Goal: Information Seeking & Learning: Learn about a topic

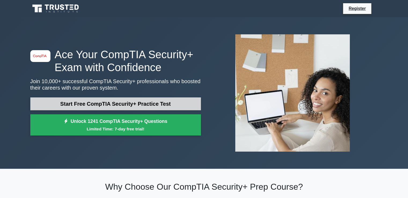
click at [141, 103] on link "Start Free CompTIA Security+ Practice Test" at bounding box center [115, 103] width 171 height 13
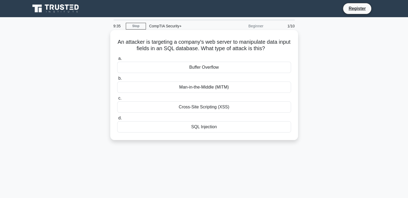
click at [209, 128] on div "SQL Injection" at bounding box center [204, 126] width 174 height 11
click at [117, 120] on input "d. SQL Injection" at bounding box center [117, 117] width 0 height 3
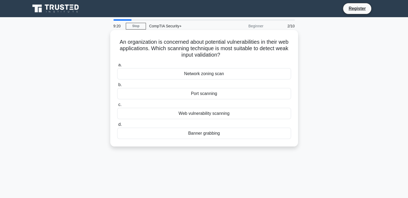
click at [209, 116] on div "Web vulnerability scanning" at bounding box center [204, 113] width 174 height 11
click at [117, 106] on input "c. Web vulnerability scanning" at bounding box center [117, 104] width 0 height 3
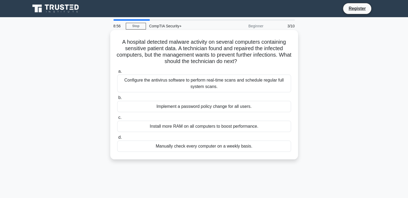
click at [200, 82] on div "Configure the antivirus software to perform real-time scans and schedule regula…" at bounding box center [204, 84] width 174 height 18
click at [117, 73] on input "a. Configure the antivirus software to perform real-time scans and schedule reg…" at bounding box center [117, 71] width 0 height 3
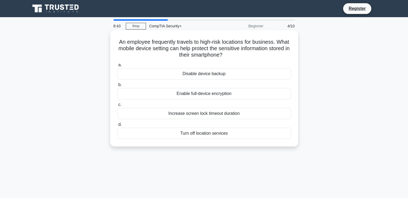
click at [195, 95] on div "Enable full-device encryption" at bounding box center [204, 93] width 174 height 11
click at [117, 87] on input "b. Enable full-device encryption" at bounding box center [117, 84] width 0 height 3
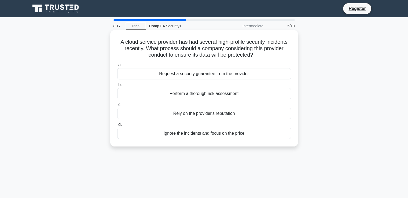
click at [196, 96] on div "Perform a thorough risk assessment" at bounding box center [204, 93] width 174 height 11
click at [117, 87] on input "b. Perform a thorough risk assessment" at bounding box center [117, 84] width 0 height 3
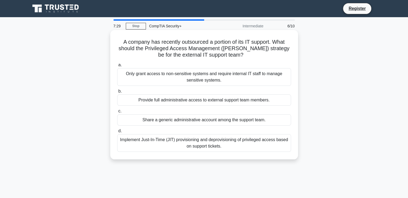
click at [189, 79] on div "Only grant access to non-sensitive systems and require internal IT staff to man…" at bounding box center [204, 77] width 174 height 18
click at [117, 67] on input "a. Only grant access to non-sensitive systems and require internal IT staff to …" at bounding box center [117, 64] width 0 height 3
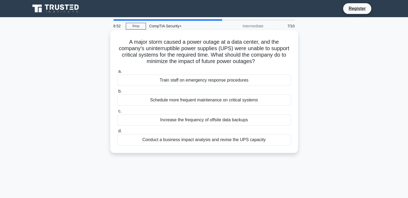
click at [208, 141] on div "Conduct a business impact analysis and revise the UPS capacity" at bounding box center [204, 139] width 174 height 11
click at [117, 133] on input "d. Conduct a business impact analysis and revise the UPS capacity" at bounding box center [117, 130] width 0 height 3
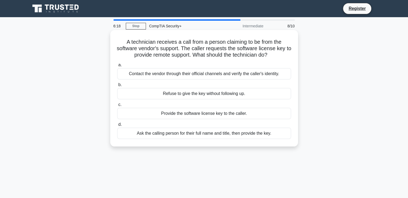
click at [201, 74] on div "Contact the vendor through their official channels and verify the caller's iden…" at bounding box center [204, 73] width 174 height 11
click at [117, 67] on input "a. Contact the vendor through their official channels and verify the caller's i…" at bounding box center [117, 64] width 0 height 3
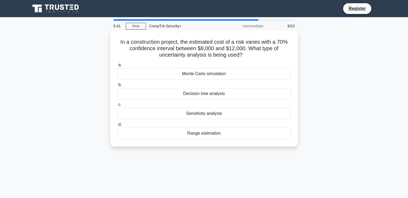
click at [200, 134] on div "Range estimation" at bounding box center [204, 133] width 174 height 11
click at [117, 126] on input "d. Range estimation" at bounding box center [117, 124] width 0 height 3
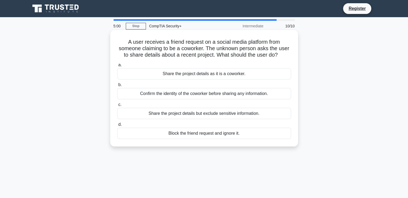
click at [201, 135] on div "Block the friend request and ignore it." at bounding box center [204, 133] width 174 height 11
click at [117, 126] on input "d. Block the friend request and ignore it." at bounding box center [117, 124] width 0 height 3
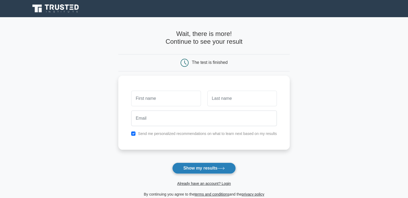
click at [203, 166] on button "Show my results" at bounding box center [203, 168] width 63 height 11
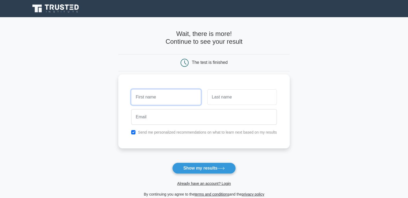
click at [156, 94] on input "text" at bounding box center [165, 97] width 69 height 16
click at [152, 97] on input "text" at bounding box center [165, 97] width 69 height 16
type input "[PERSON_NAME]"
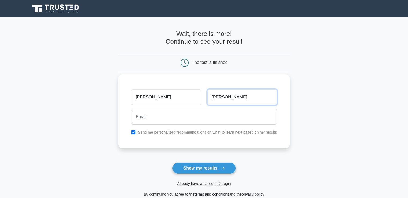
type input "Awasthi"
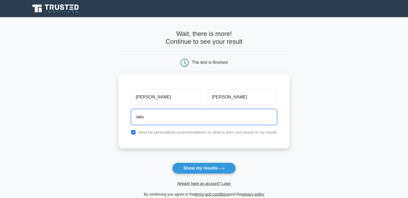
type input "rakshitawasthi.ra@gmail.com"
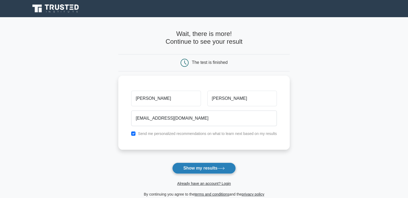
click at [198, 173] on button "Show my results" at bounding box center [203, 168] width 63 height 11
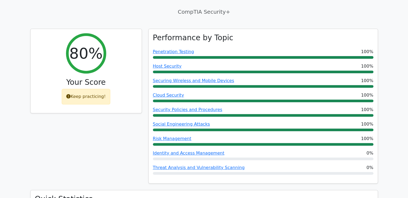
scroll to position [190, 0]
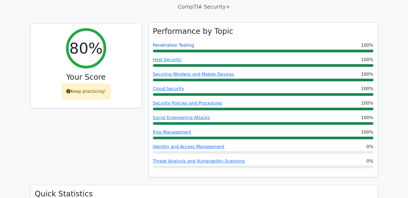
click at [172, 43] on link "Penetration Testing" at bounding box center [173, 45] width 41 height 5
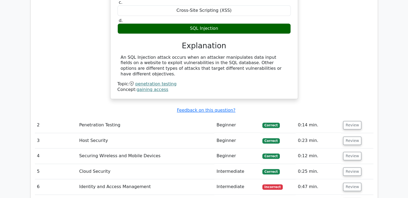
scroll to position [565, 0]
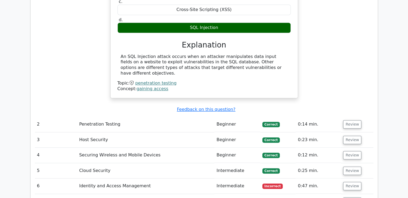
click at [97, 117] on td "Penetration Testing" at bounding box center [145, 124] width 137 height 15
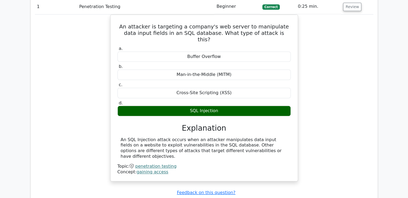
scroll to position [482, 0]
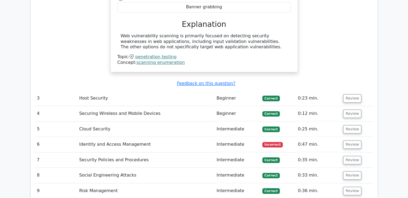
scroll to position [787, 0]
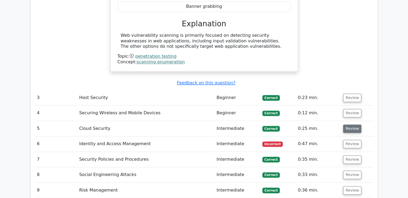
click at [353, 124] on button "Review" at bounding box center [352, 128] width 18 height 8
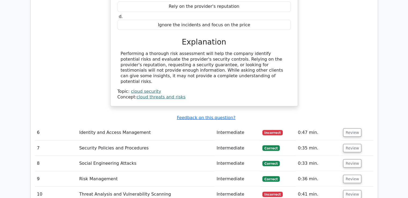
scroll to position [996, 0]
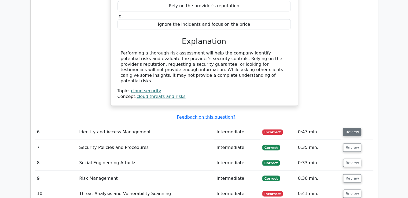
click at [349, 128] on button "Review" at bounding box center [352, 132] width 18 height 8
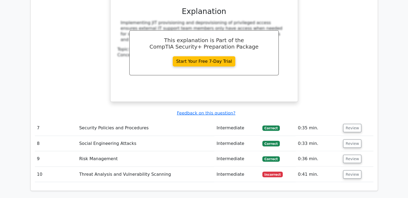
scroll to position [1255, 0]
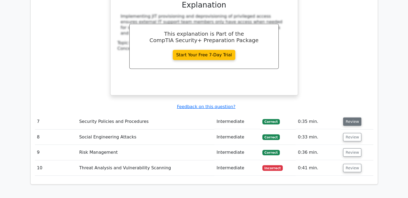
click at [351, 117] on button "Review" at bounding box center [352, 121] width 18 height 8
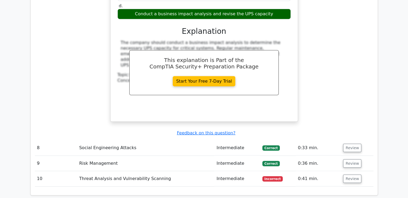
scroll to position [1475, 0]
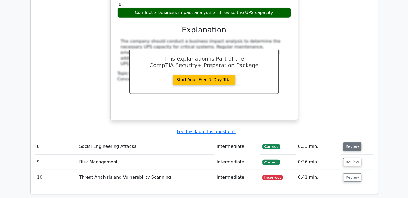
click at [355, 142] on button "Review" at bounding box center [352, 146] width 18 height 8
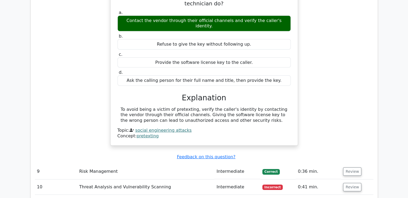
scroll to position [1666, 0]
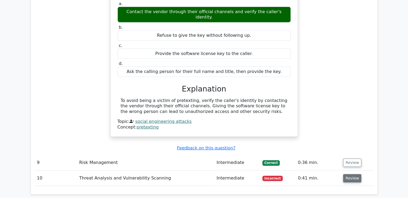
click at [355, 174] on button "Review" at bounding box center [352, 178] width 18 height 8
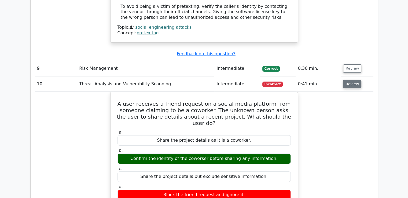
scroll to position [1760, 0]
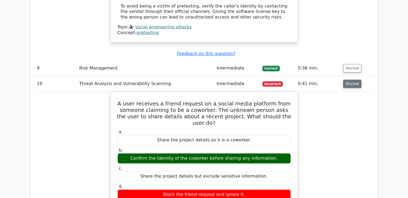
click at [355, 126] on div "A user receives a friend request on a social media platform from someone claimi…" at bounding box center [204, 199] width 338 height 217
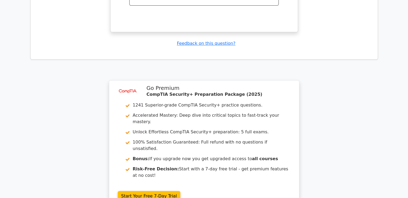
scroll to position [2030, 0]
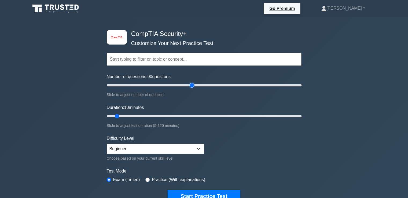
drag, startPoint x: 113, startPoint y: 84, endPoint x: 191, endPoint y: 88, distance: 78.1
type input "90"
click at [191, 88] on input "Number of questions: 90 questions" at bounding box center [204, 85] width 195 height 6
drag, startPoint x: 118, startPoint y: 116, endPoint x: 251, endPoint y: 115, distance: 133.0
type input "90"
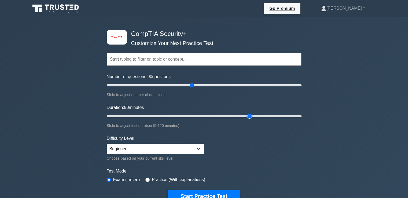
click at [251, 115] on input "Duration: 90 minutes" at bounding box center [204, 116] width 195 height 6
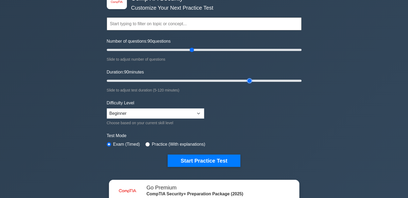
scroll to position [38, 0]
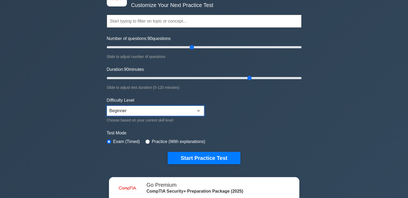
click at [199, 109] on select "Beginner Intermediate Expert" at bounding box center [155, 111] width 97 height 10
select select "intermediate"
click at [107, 106] on select "Beginner Intermediate Expert" at bounding box center [155, 111] width 97 height 10
click at [147, 141] on input "radio" at bounding box center [147, 141] width 4 height 4
radio input "true"
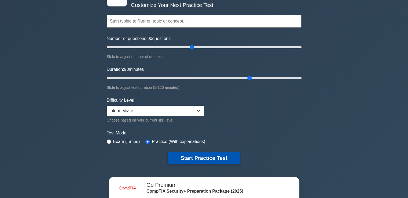
click at [208, 157] on button "Start Practice Test" at bounding box center [204, 158] width 72 height 12
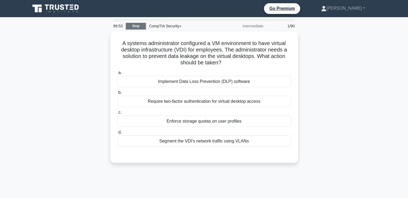
click at [135, 25] on link "Stop" at bounding box center [136, 26] width 20 height 7
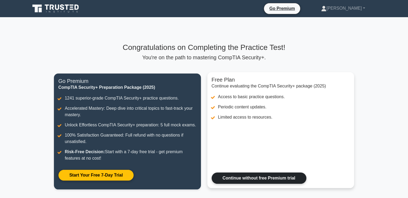
click at [242, 177] on link "Continue without free Premium trial" at bounding box center [259, 177] width 95 height 11
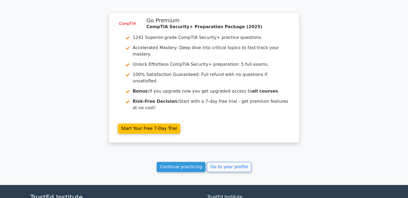
scroll to position [839, 0]
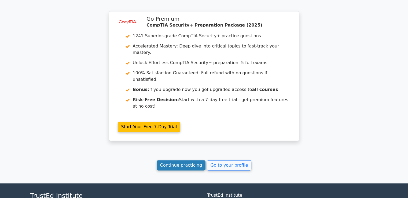
click at [187, 160] on link "Continue practicing" at bounding box center [181, 165] width 49 height 10
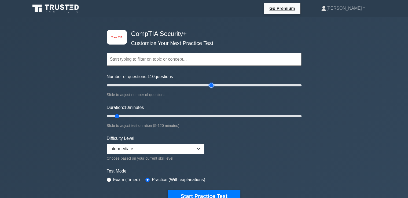
click at [213, 86] on input "Number of questions: 110 questions" at bounding box center [204, 85] width 195 height 6
drag, startPoint x: 213, startPoint y: 86, endPoint x: 193, endPoint y: 86, distance: 20.4
type input "90"
click at [193, 86] on input "Number of questions: 90 questions" at bounding box center [204, 85] width 195 height 6
drag, startPoint x: 116, startPoint y: 116, endPoint x: 251, endPoint y: 124, distance: 135.2
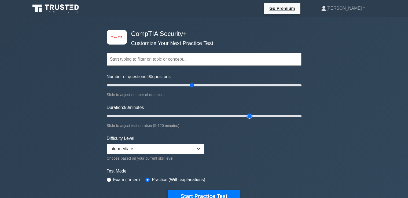
type input "90"
click at [251, 119] on input "Duration: 90 minutes" at bounding box center [204, 116] width 195 height 6
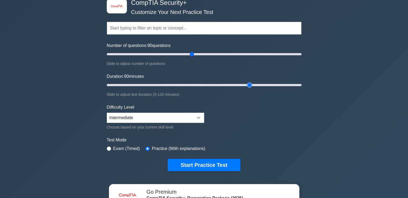
scroll to position [32, 0]
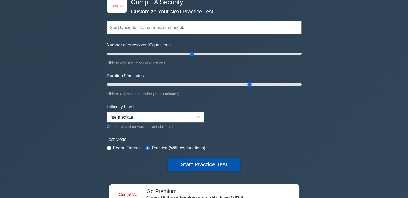
click at [198, 161] on button "Start Practice Test" at bounding box center [204, 164] width 72 height 12
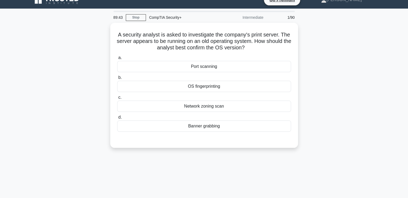
scroll to position [9, 0]
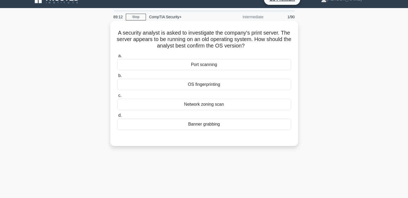
click at [197, 127] on div "Banner grabbing" at bounding box center [204, 124] width 174 height 11
click at [117, 117] on input "d. Banner grabbing" at bounding box center [117, 115] width 0 height 3
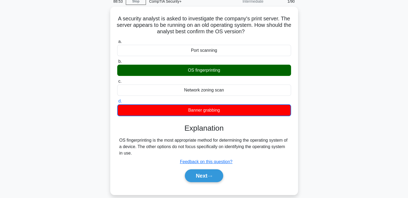
scroll to position [26, 0]
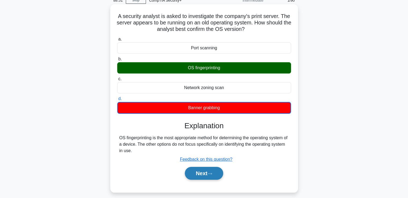
click at [198, 173] on button "Next" at bounding box center [204, 173] width 38 height 13
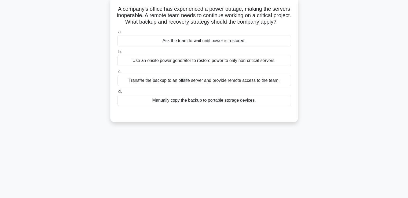
scroll to position [34, 0]
click at [87, 36] on div "A company's office has experienced a power outage, making the servers inoperabl…" at bounding box center [204, 62] width 354 height 131
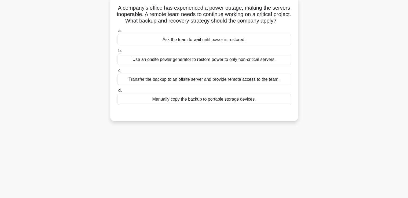
click at [164, 65] on div "Use an onsite power generator to restore power to only non-critical servers." at bounding box center [204, 59] width 174 height 11
click at [117, 53] on input "b. Use an onsite power generator to restore power to only non-critical servers." at bounding box center [117, 50] width 0 height 3
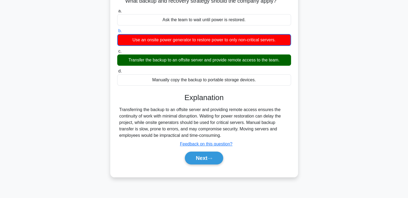
scroll to position [56, 0]
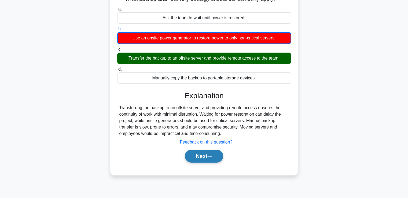
click at [198, 163] on button "Next" at bounding box center [204, 156] width 38 height 13
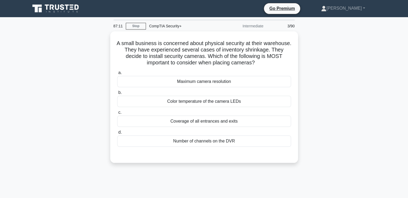
scroll to position [1, 0]
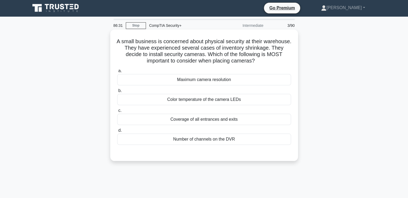
click at [197, 123] on div "Coverage of all entrances and exits" at bounding box center [204, 119] width 174 height 11
click at [117, 112] on input "c. Coverage of all entrances and exits" at bounding box center [117, 110] width 0 height 3
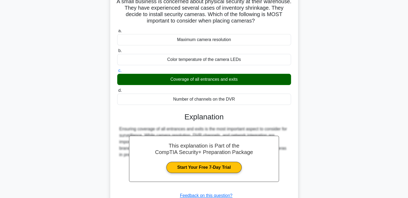
scroll to position [76, 0]
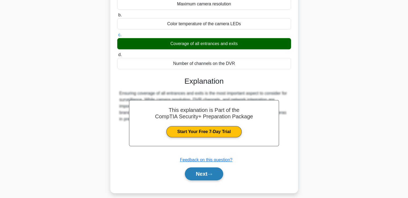
click at [210, 175] on icon at bounding box center [209, 174] width 5 height 3
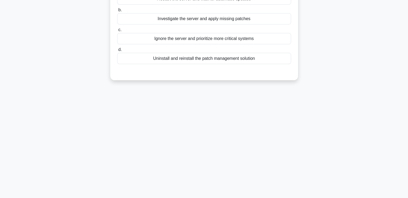
scroll to position [0, 0]
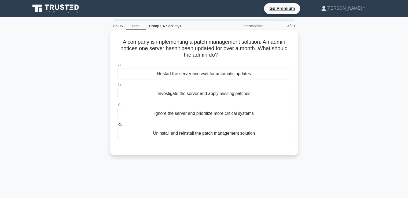
click at [195, 95] on div "Investigate the server and apply missing patches" at bounding box center [204, 93] width 174 height 11
click at [117, 87] on input "b. Investigate the server and apply missing patches" at bounding box center [117, 84] width 0 height 3
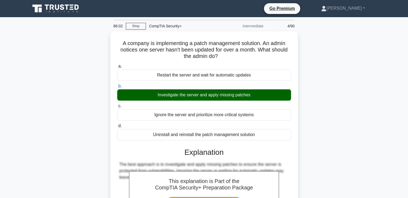
scroll to position [92, 0]
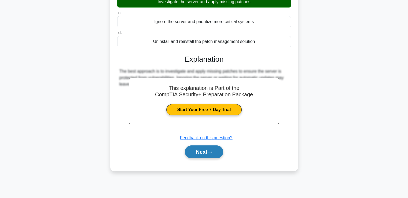
click at [211, 152] on icon at bounding box center [209, 152] width 5 height 3
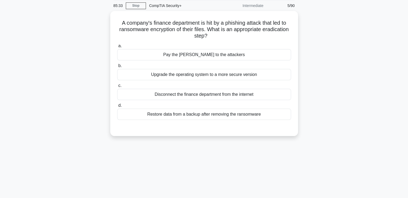
scroll to position [21, 0]
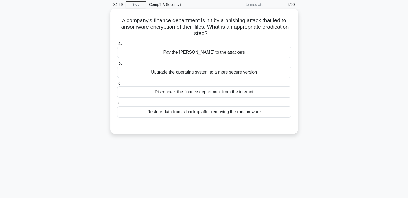
click at [172, 114] on div "Restore data from a backup after removing the ransomware" at bounding box center [204, 111] width 174 height 11
click at [117, 105] on input "d. Restore data from a backup after removing the ransomware" at bounding box center [117, 102] width 0 height 3
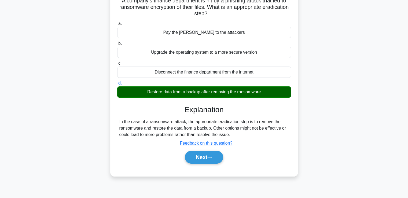
scroll to position [43, 0]
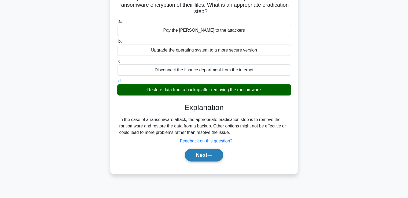
click at [211, 157] on button "Next" at bounding box center [204, 155] width 38 height 13
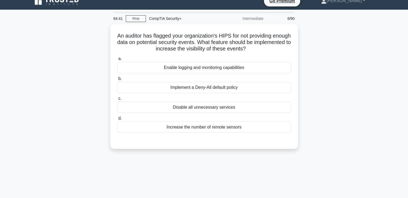
scroll to position [5, 0]
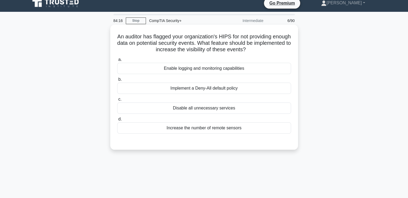
click at [186, 66] on div "Enable logging and monitoring capabilities" at bounding box center [204, 68] width 174 height 11
click at [117, 61] on input "a. Enable logging and monitoring capabilities" at bounding box center [117, 59] width 0 height 3
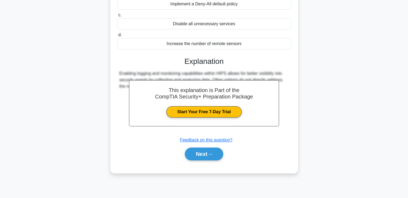
scroll to position [91, 0]
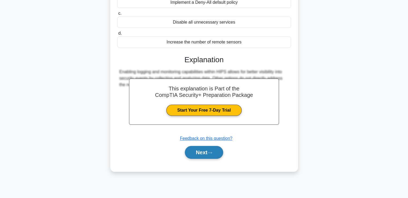
click at [200, 153] on button "Next" at bounding box center [204, 152] width 38 height 13
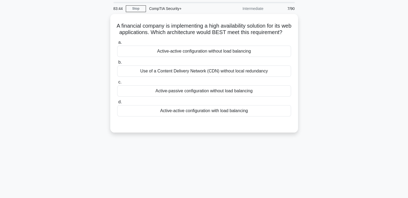
scroll to position [18, 0]
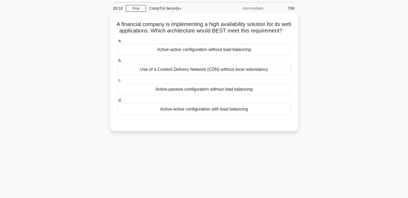
click at [157, 95] on div "Active-passive configuration without load balancing" at bounding box center [204, 89] width 174 height 11
click at [117, 82] on input "c. Active-passive configuration without load balancing" at bounding box center [117, 80] width 0 height 3
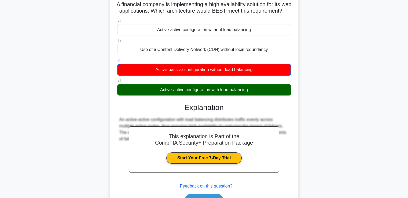
scroll to position [92, 0]
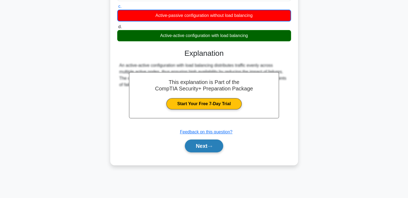
click at [207, 149] on button "Next" at bounding box center [204, 145] width 38 height 13
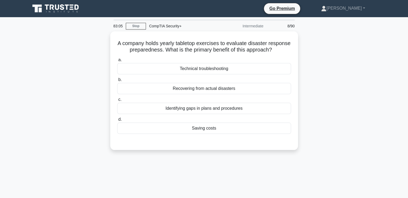
scroll to position [0, 0]
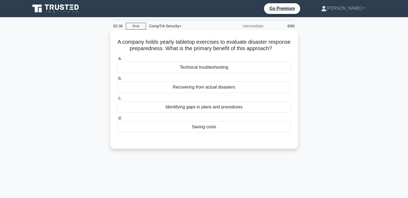
click at [173, 113] on div "Identifying gaps in plans and procedures" at bounding box center [204, 106] width 174 height 11
click at [117, 100] on input "c. Identifying gaps in plans and procedures" at bounding box center [117, 98] width 0 height 3
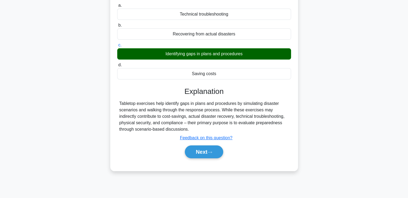
scroll to position [92, 0]
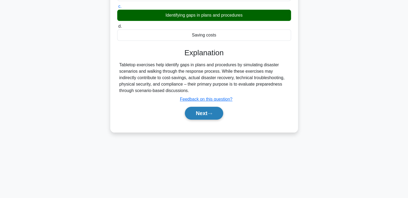
click at [197, 118] on button "Next" at bounding box center [204, 113] width 38 height 13
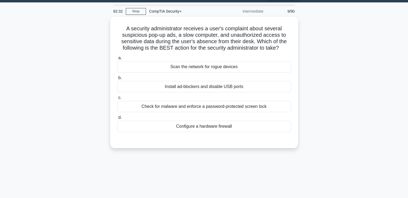
scroll to position [13, 0]
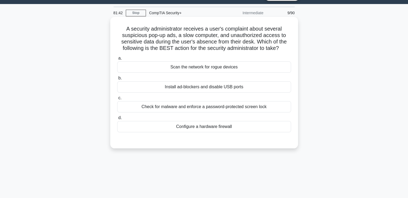
click at [176, 68] on div "Scan the network for rogue devices" at bounding box center [204, 66] width 174 height 11
click at [117, 60] on input "a. Scan the network for rogue devices" at bounding box center [117, 58] width 0 height 3
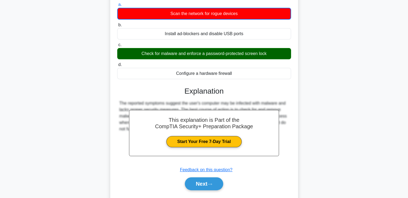
scroll to position [70, 0]
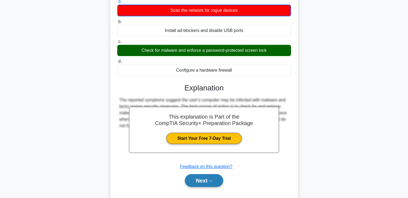
click at [190, 179] on button "Next" at bounding box center [204, 180] width 38 height 13
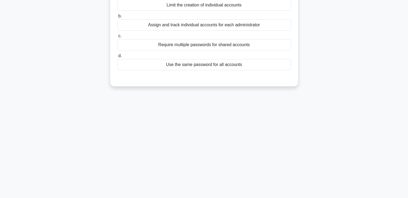
scroll to position [12, 0]
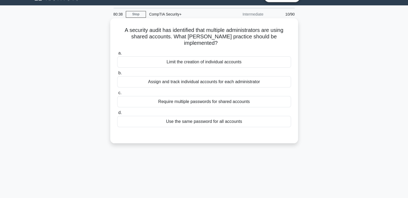
click at [195, 97] on div "Require multiple passwords for shared accounts" at bounding box center [204, 101] width 174 height 11
click at [117, 95] on input "c. Require multiple passwords for shared accounts" at bounding box center [117, 92] width 0 height 3
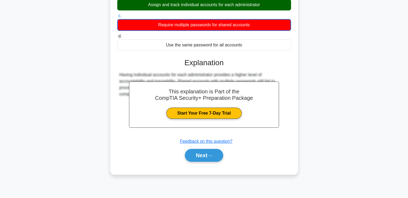
scroll to position [88, 0]
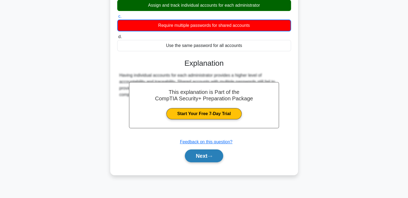
click at [200, 152] on button "Next" at bounding box center [204, 155] width 38 height 13
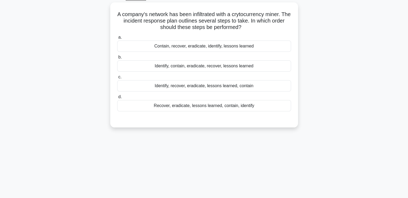
scroll to position [0, 0]
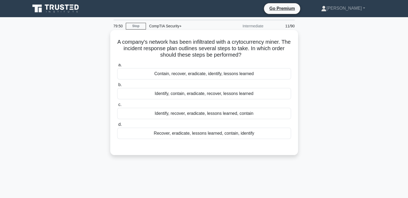
click at [191, 91] on div "Identify, contain, eradicate, recover, lessons learned" at bounding box center [204, 93] width 174 height 11
click at [117, 87] on input "b. Identify, contain, eradicate, recover, lessons learned" at bounding box center [117, 84] width 0 height 3
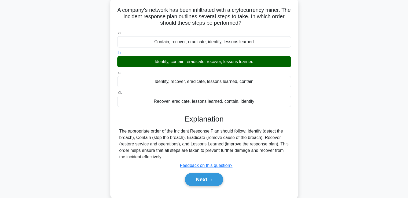
scroll to position [34, 0]
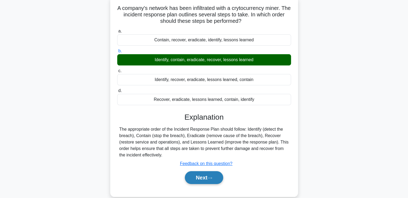
click at [207, 180] on button "Next" at bounding box center [204, 177] width 38 height 13
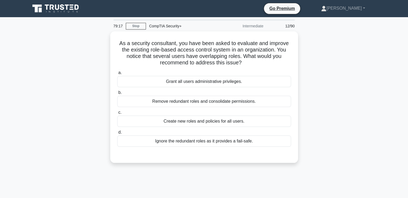
scroll to position [0, 0]
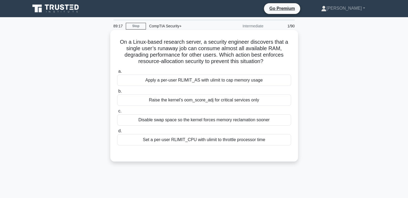
click at [214, 81] on div "Apply a per-user RLIMIT_AS with ulimit to cap memory usage" at bounding box center [204, 80] width 174 height 11
click at [117, 73] on input "a. Apply a per-user RLIMIT_AS with ulimit to cap memory usage" at bounding box center [117, 71] width 0 height 3
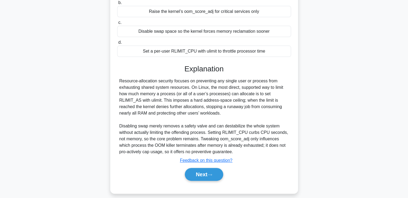
scroll to position [88, 0]
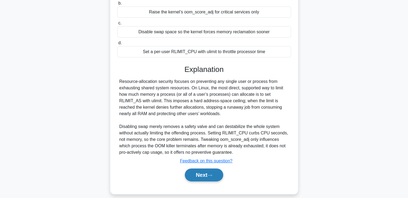
click at [209, 176] on icon at bounding box center [209, 175] width 5 height 3
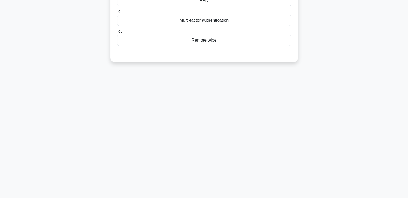
scroll to position [6, 0]
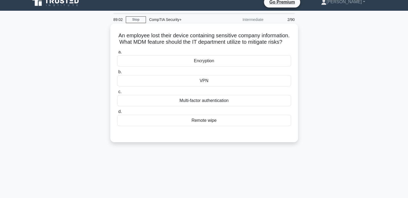
click at [200, 126] on div "Remote wipe" at bounding box center [204, 120] width 174 height 11
click at [117, 113] on input "d. Remote wipe" at bounding box center [117, 111] width 0 height 3
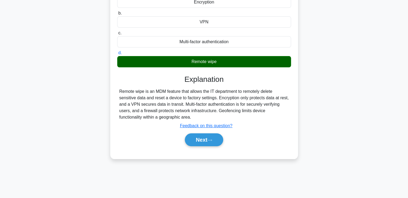
scroll to position [65, 0]
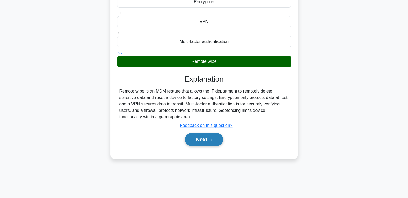
click at [204, 145] on button "Next" at bounding box center [204, 139] width 38 height 13
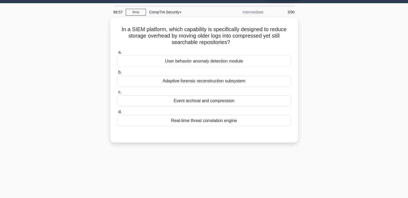
scroll to position [14, 0]
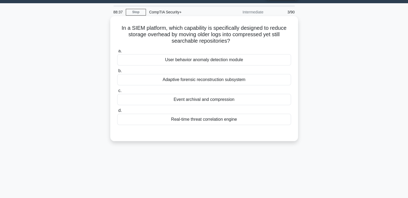
click at [205, 101] on div "Event archival and compression" at bounding box center [204, 99] width 174 height 11
click at [117, 93] on input "c. Event archival and compression" at bounding box center [117, 90] width 0 height 3
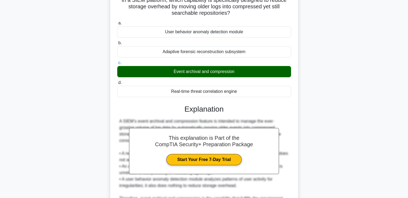
scroll to position [94, 0]
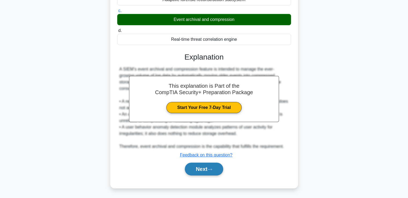
click at [200, 167] on button "Next" at bounding box center [204, 169] width 38 height 13
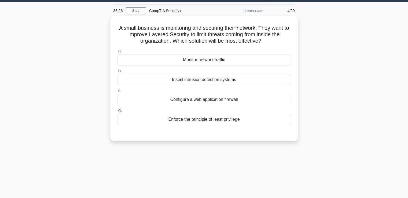
scroll to position [14, 0]
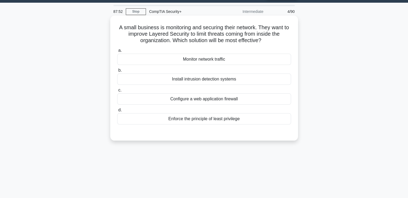
click at [200, 79] on div "Install intrusion detection systems" at bounding box center [204, 78] width 174 height 11
click at [117, 72] on input "b. Install intrusion detection systems" at bounding box center [117, 70] width 0 height 3
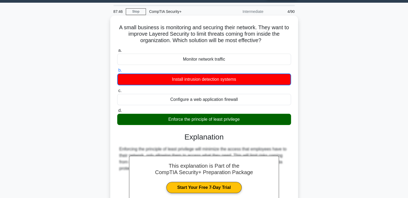
scroll to position [92, 0]
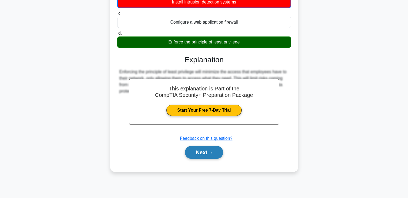
click at [204, 152] on button "Next" at bounding box center [204, 152] width 38 height 13
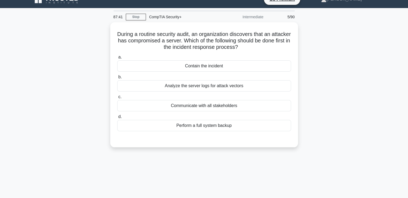
scroll to position [9, 0]
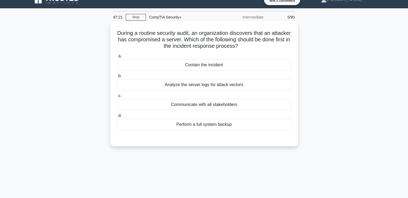
click at [190, 68] on div "Contain the incident" at bounding box center [204, 64] width 174 height 11
click at [117, 58] on input "a. Contain the incident" at bounding box center [117, 55] width 0 height 3
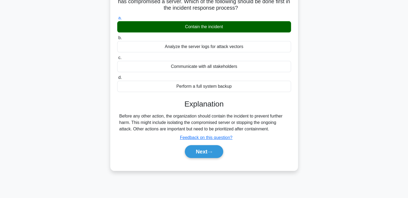
scroll to position [49, 0]
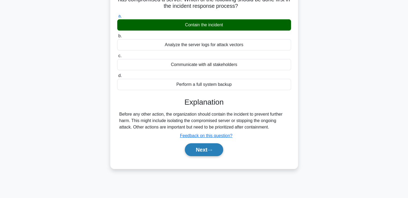
click at [203, 151] on button "Next" at bounding box center [204, 149] width 38 height 13
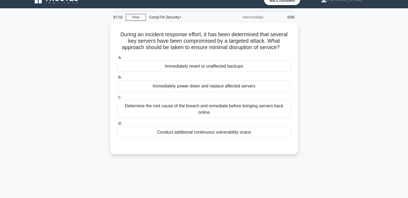
scroll to position [0, 0]
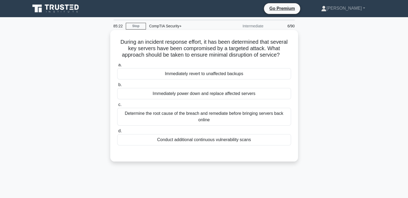
click at [152, 123] on div "Determine the root cause of the breach and remediate before bringing servers ba…" at bounding box center [204, 117] width 174 height 18
click at [117, 106] on input "c. Determine the root cause of the breach and remediate before bringing servers…" at bounding box center [117, 104] width 0 height 3
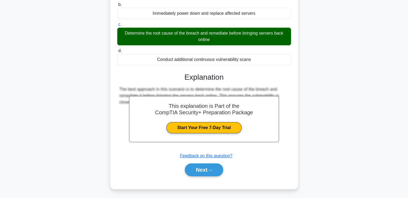
scroll to position [92, 0]
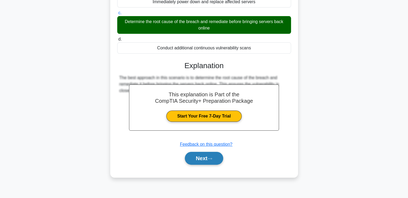
click at [196, 161] on button "Next" at bounding box center [204, 158] width 38 height 13
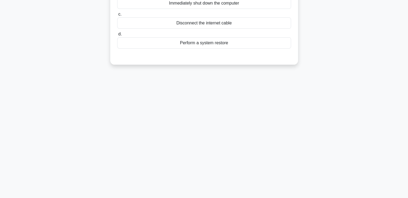
scroll to position [0, 0]
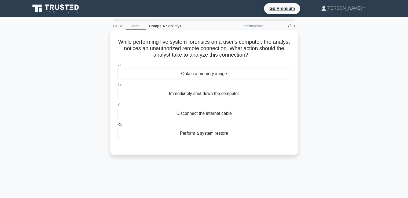
click at [205, 116] on div "Disconnect the internet cable" at bounding box center [204, 113] width 174 height 11
click at [117, 106] on input "c. Disconnect the internet cable" at bounding box center [117, 104] width 0 height 3
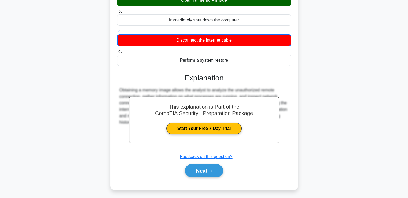
scroll to position [92, 0]
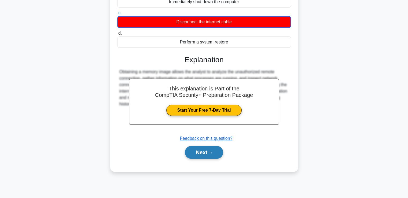
click at [193, 146] on button "Next" at bounding box center [204, 152] width 38 height 13
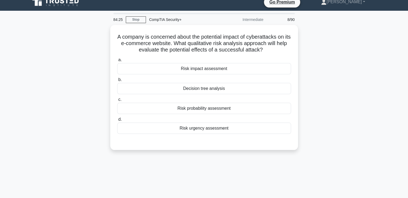
scroll to position [8, 0]
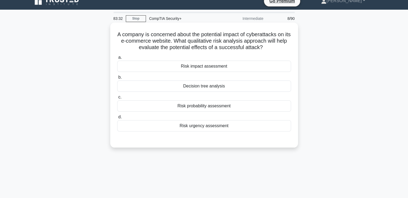
click at [200, 67] on div "Risk impact assessment" at bounding box center [204, 66] width 174 height 11
click at [117, 59] on input "a. Risk impact assessment" at bounding box center [117, 57] width 0 height 3
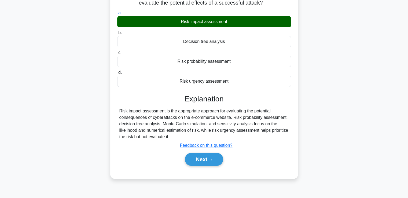
scroll to position [52, 0]
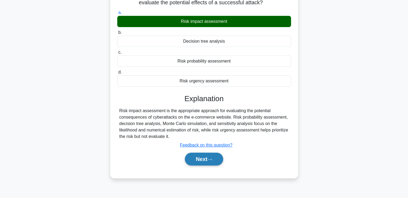
click at [206, 164] on button "Next" at bounding box center [204, 159] width 38 height 13
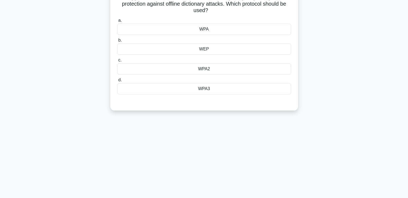
scroll to position [15, 0]
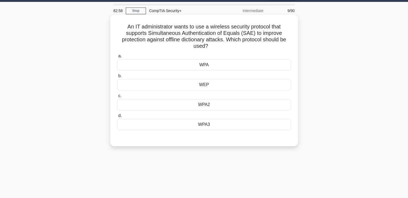
click at [202, 124] on div "WPA3" at bounding box center [204, 124] width 174 height 11
click at [117, 117] on input "d. WPA3" at bounding box center [117, 115] width 0 height 3
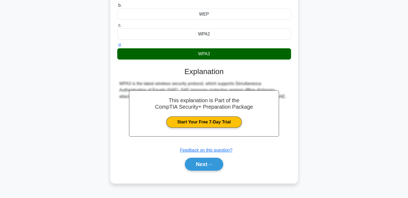
scroll to position [92, 0]
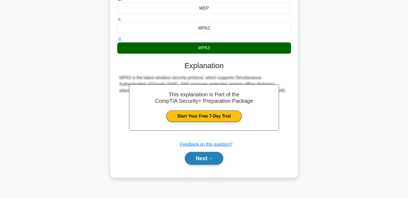
click at [201, 158] on button "Next" at bounding box center [204, 158] width 38 height 13
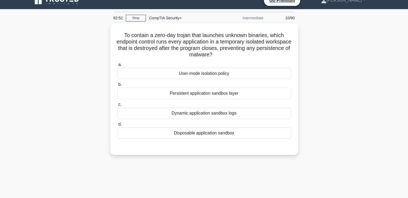
scroll to position [8, 0]
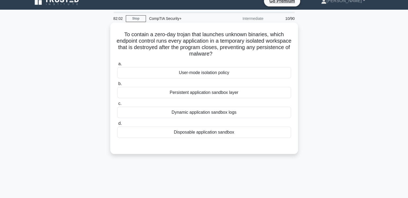
click at [202, 133] on div "Disposable application sandbox" at bounding box center [204, 132] width 174 height 11
click at [117, 125] on input "d. Disposable application sandbox" at bounding box center [117, 123] width 0 height 3
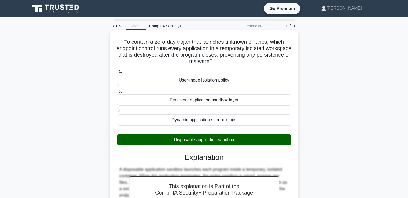
scroll to position [100, 0]
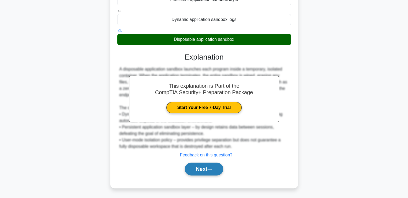
click at [203, 169] on button "Next" at bounding box center [204, 169] width 38 height 13
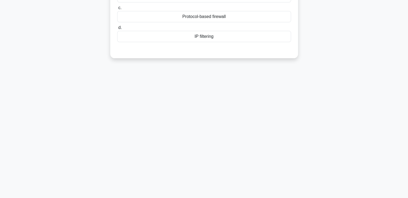
scroll to position [0, 0]
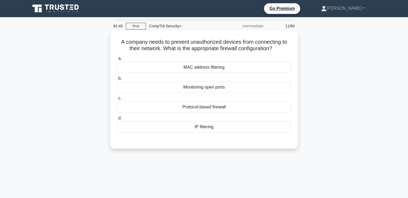
click at [200, 65] on div "MAC address filtering" at bounding box center [204, 67] width 174 height 11
click at [117, 60] on input "a. MAC address filtering" at bounding box center [117, 58] width 0 height 3
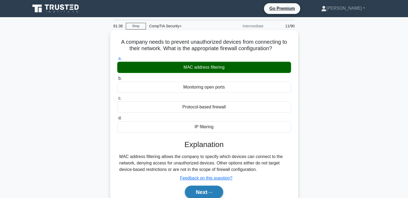
click at [208, 189] on button "Next" at bounding box center [204, 192] width 38 height 13
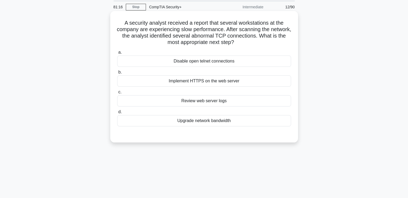
scroll to position [19, 0]
click at [200, 103] on div "Review web server logs" at bounding box center [204, 100] width 174 height 11
click at [117, 94] on input "c. Review web server logs" at bounding box center [117, 91] width 0 height 3
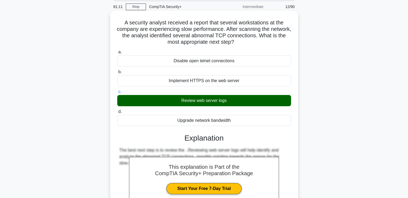
scroll to position [92, 0]
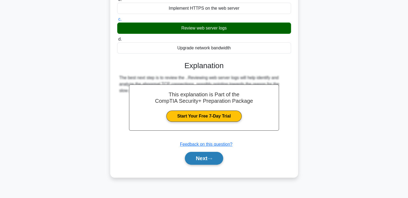
click at [198, 159] on button "Next" at bounding box center [204, 158] width 38 height 13
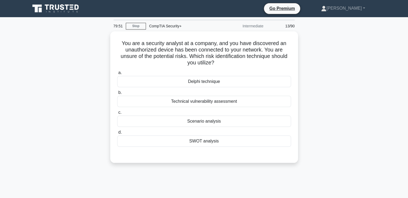
scroll to position [0, 0]
